Goal: Task Accomplishment & Management: Use online tool/utility

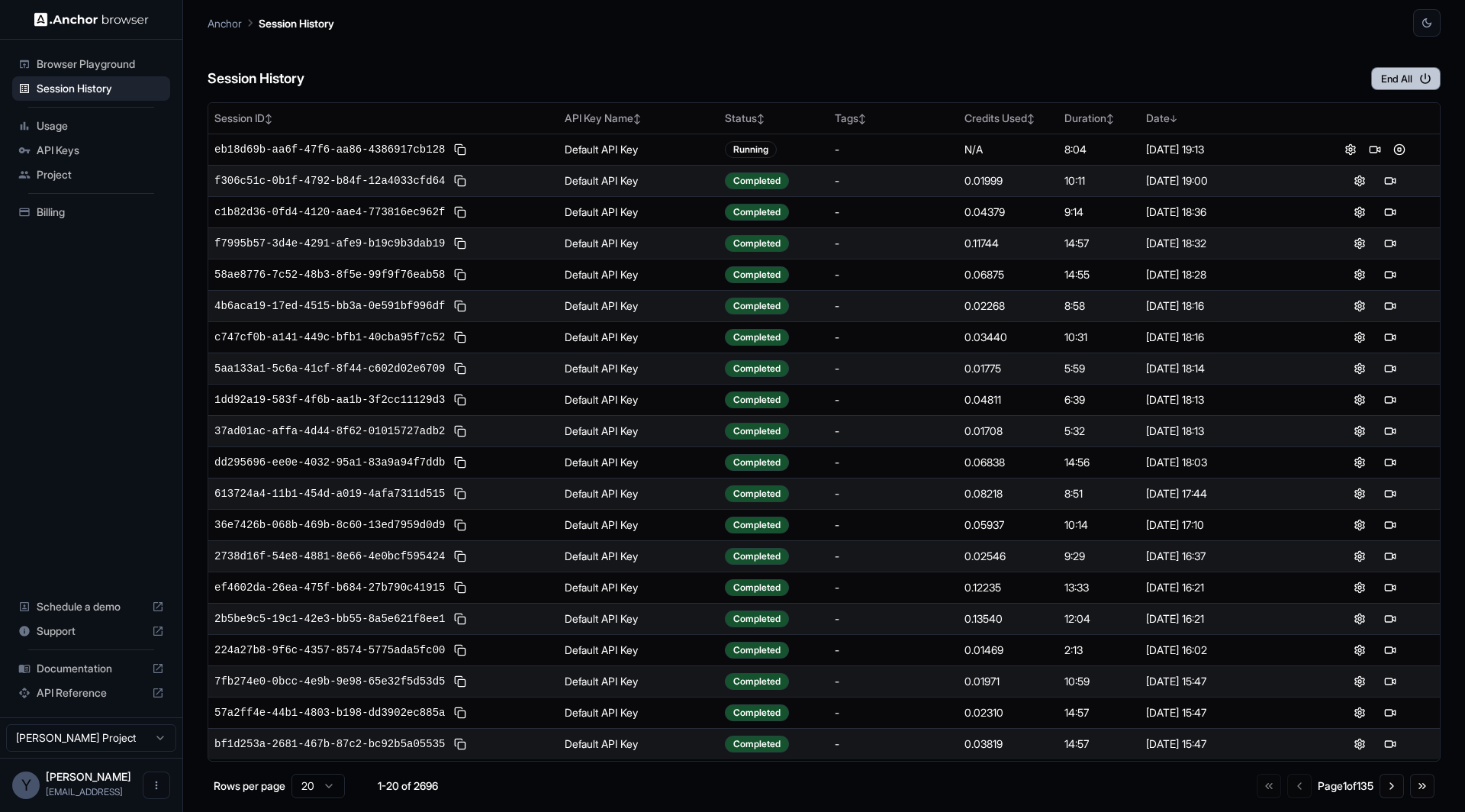
click at [1381, 77] on button "End All" at bounding box center [1406, 78] width 69 height 23
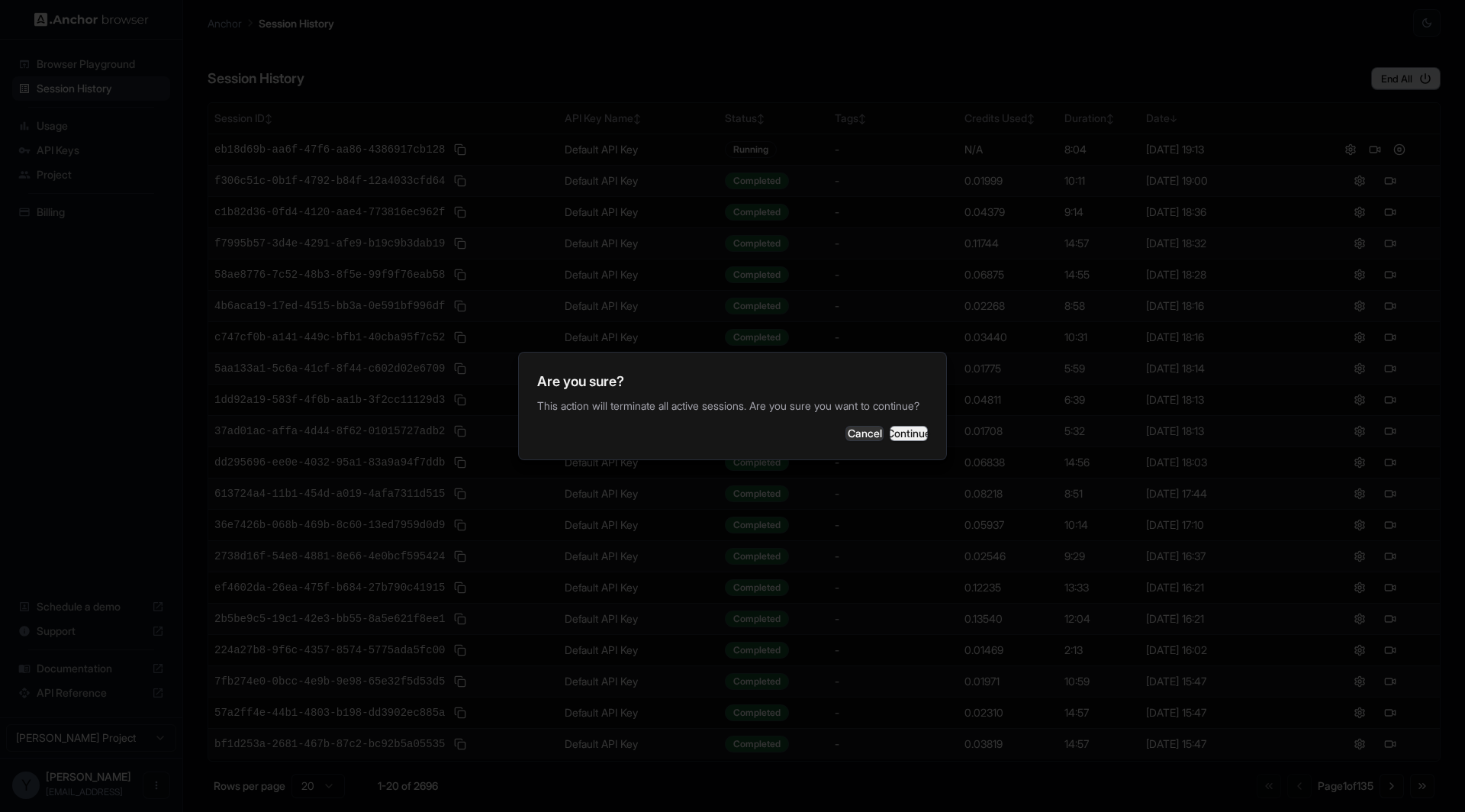
click at [890, 439] on button "Continue" at bounding box center [908, 433] width 38 height 15
